Goal: Answer question/provide support

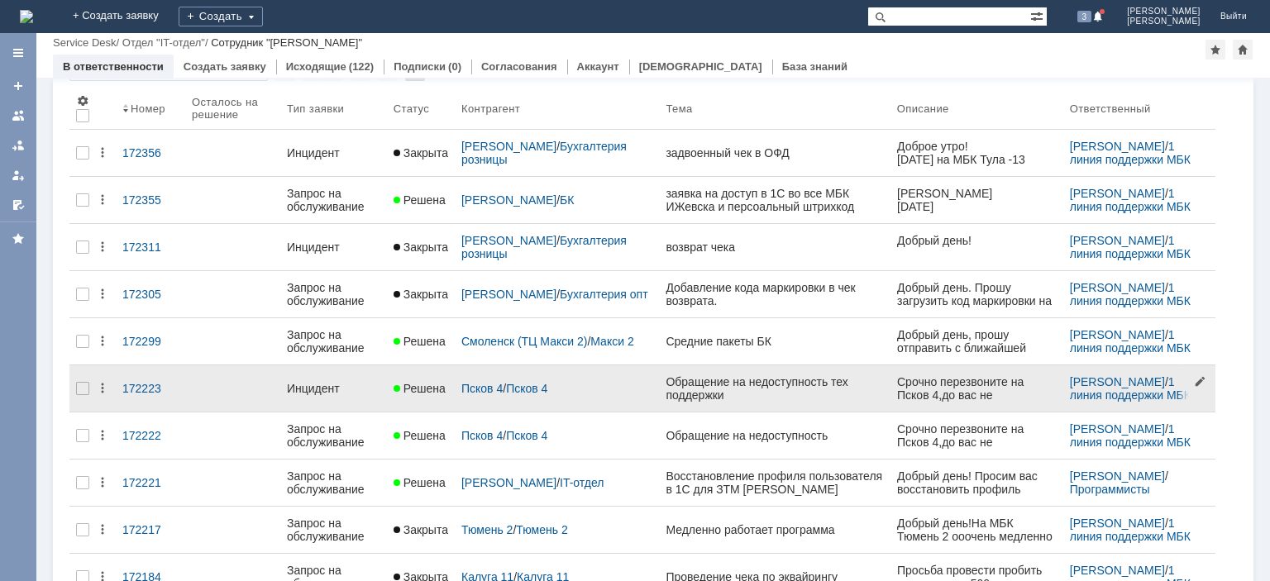
scroll to position [166, 0]
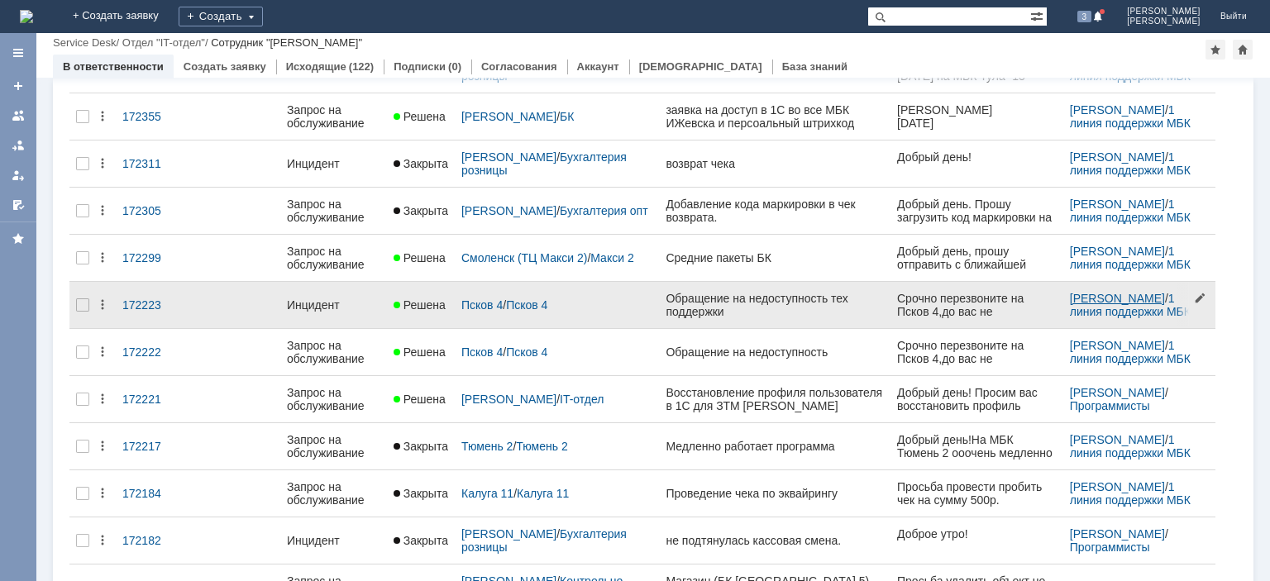
click at [1094, 293] on link "[PERSON_NAME]" at bounding box center [1117, 298] width 95 height 13
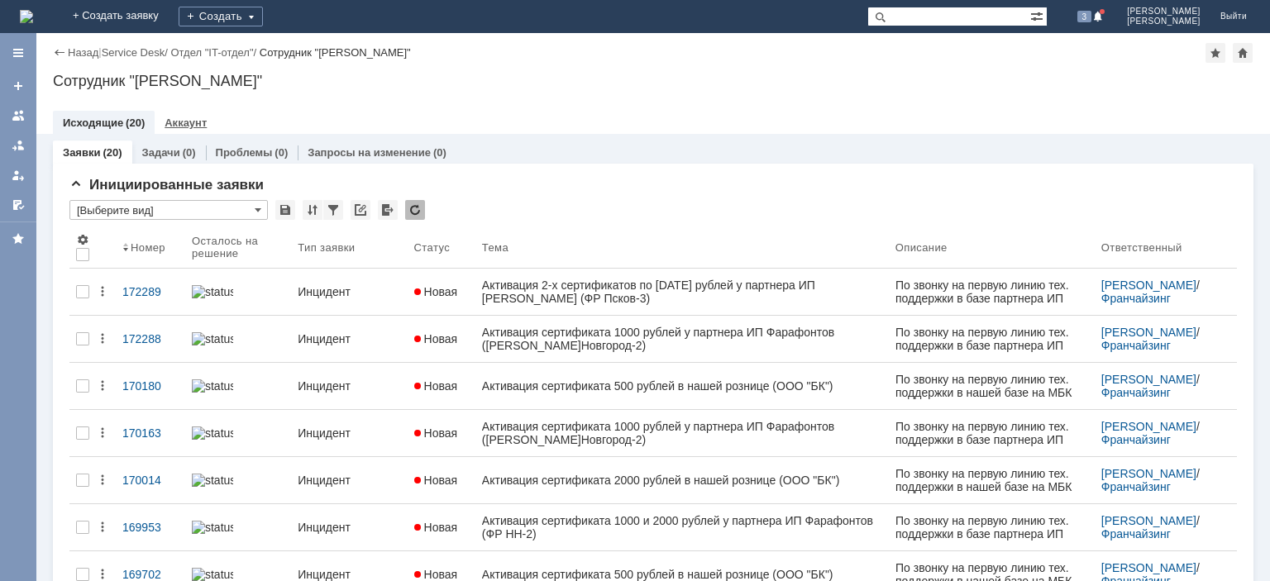
click at [180, 121] on link "Аккаунт" at bounding box center [186, 123] width 42 height 12
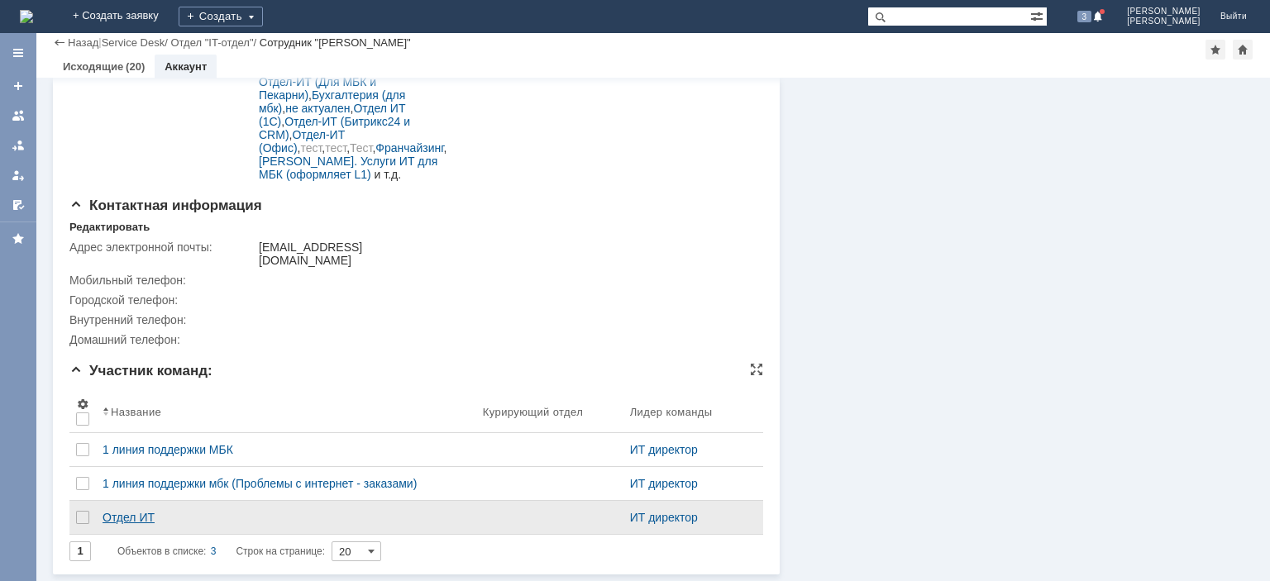
click at [131, 511] on div "Отдел ИТ" at bounding box center [286, 517] width 367 height 13
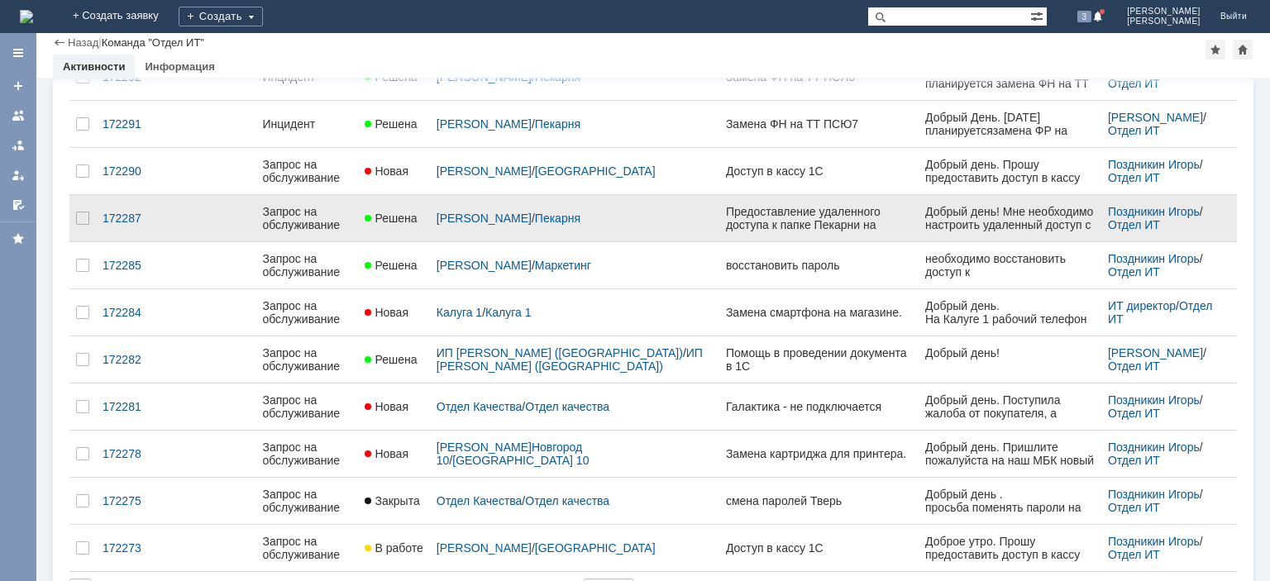
scroll to position [666, 0]
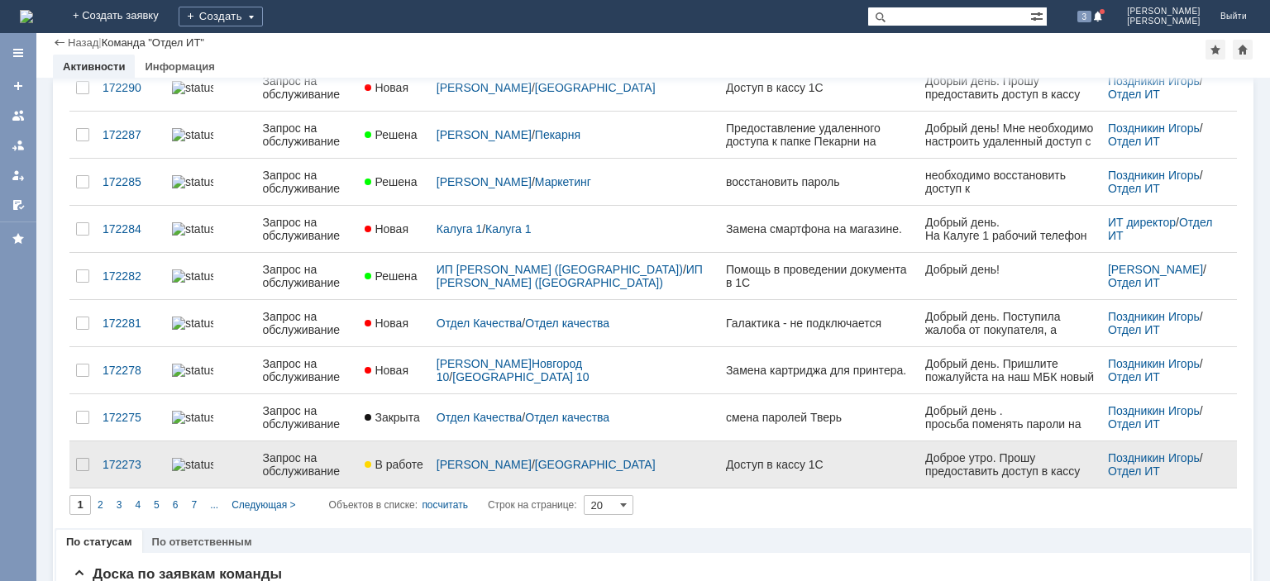
click at [334, 465] on div "Запрос на обслуживание" at bounding box center [306, 464] width 89 height 26
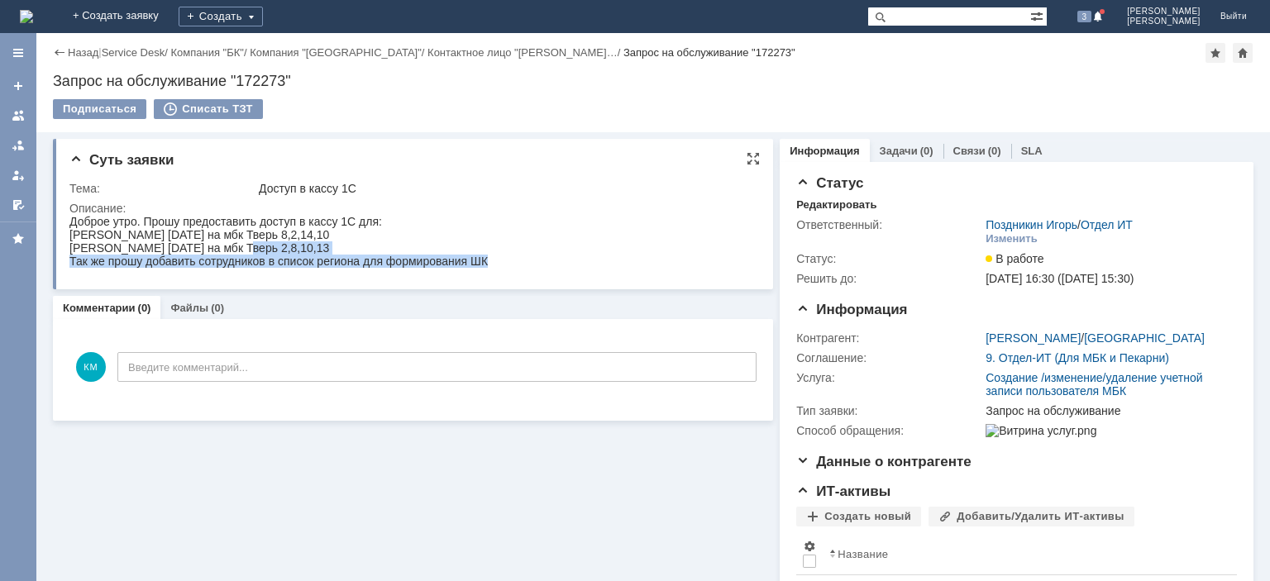
drag, startPoint x: 249, startPoint y: 253, endPoint x: 580, endPoint y: 485, distance: 404.1
click at [520, 268] on html "Доброе утро. Прошу предоставить доступ в кассу 1С для: [PERSON_NAME] [DATE] на …" at bounding box center [410, 241] width 683 height 53
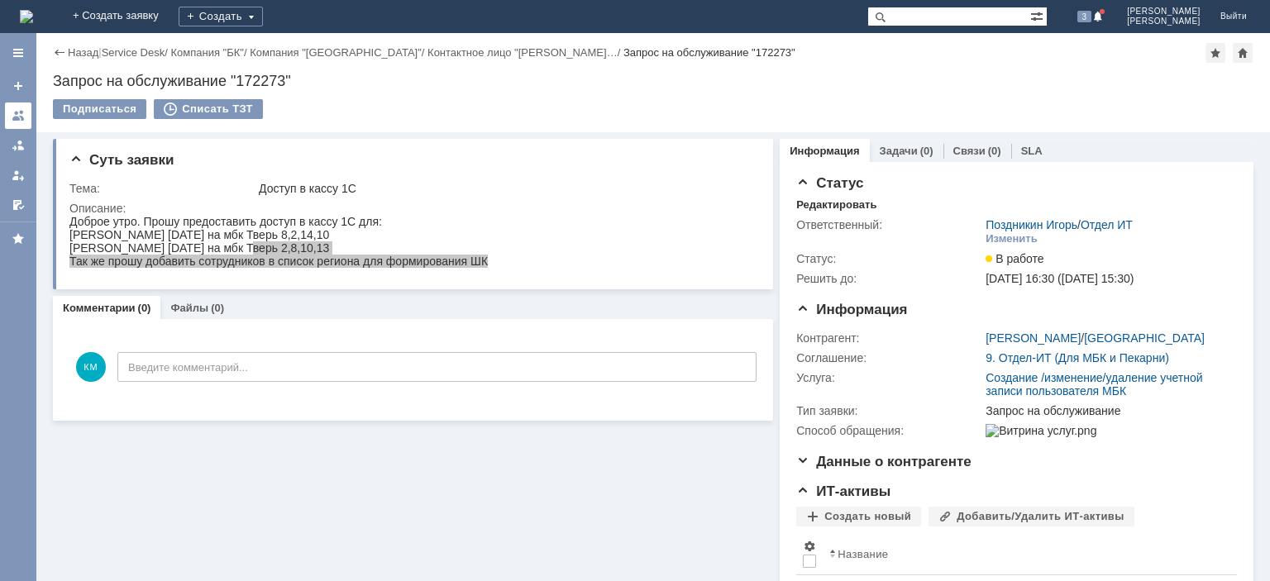
click at [21, 112] on div at bounding box center [18, 115] width 13 height 13
